Goal: Complete application form

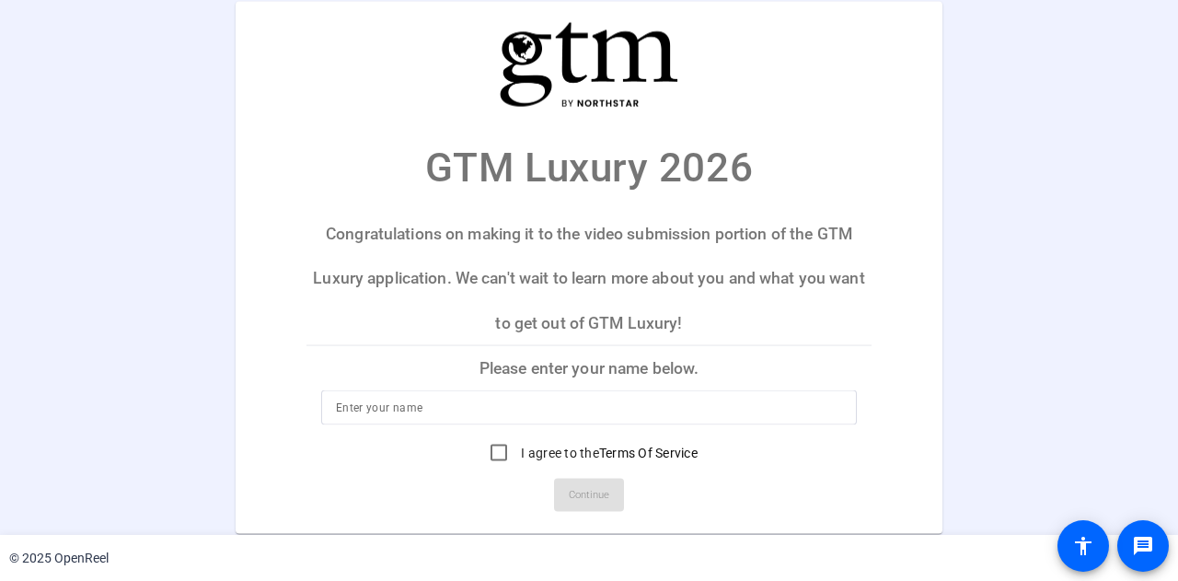
click at [521, 409] on input at bounding box center [589, 408] width 506 height 22
type input "Sonny Hastings"
click at [502, 448] on input "I agree to the Terms Of Service" at bounding box center [499, 453] width 37 height 37
checkbox input "true"
click at [600, 504] on span "Continue" at bounding box center [589, 495] width 41 height 28
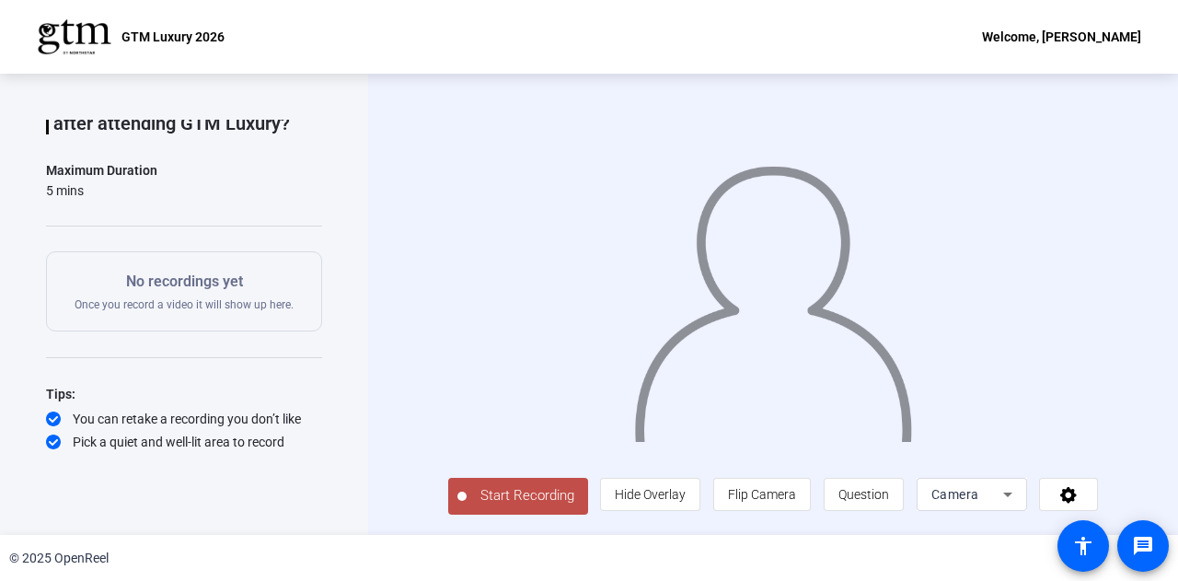
scroll to position [244, 0]
